Goal: Navigation & Orientation: Find specific page/section

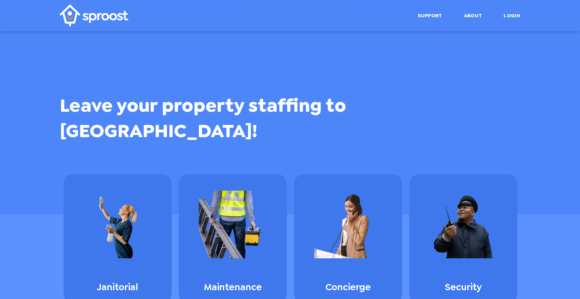
scroll to position [439, 0]
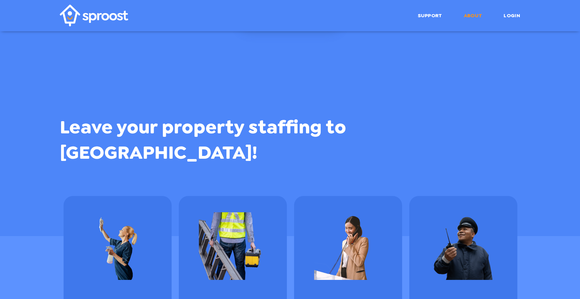
click at [470, 16] on link "About" at bounding box center [473, 16] width 18 height 6
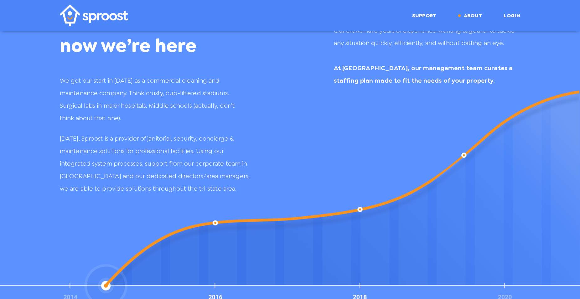
scroll to position [634, 0]
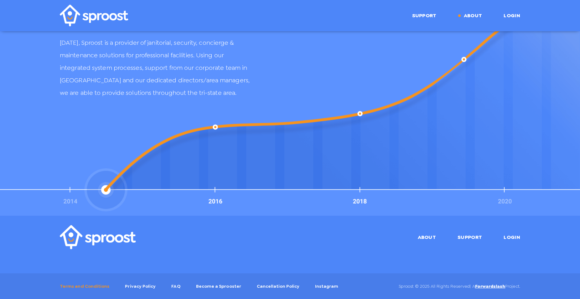
click at [82, 286] on link "Terms and Conditions" at bounding box center [84, 286] width 49 height 6
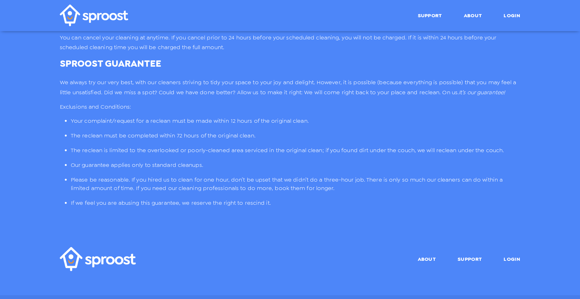
scroll to position [1556, 0]
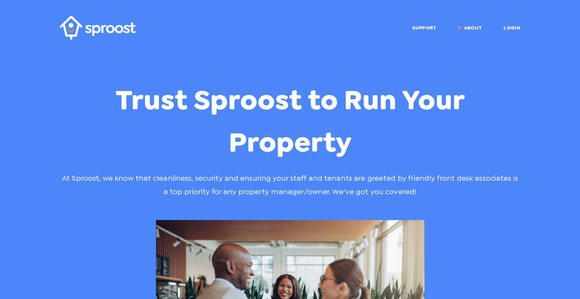
scroll to position [634, 0]
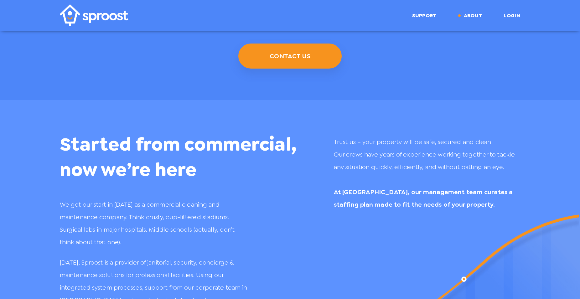
scroll to position [415, 0]
